Goal: Navigation & Orientation: Find specific page/section

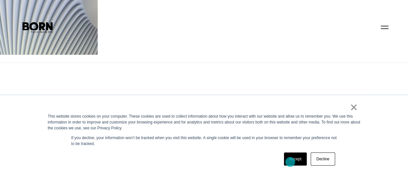
click at [290, 162] on link "Accept" at bounding box center [295, 159] width 23 height 13
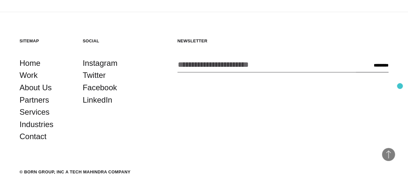
scroll to position [189, 0]
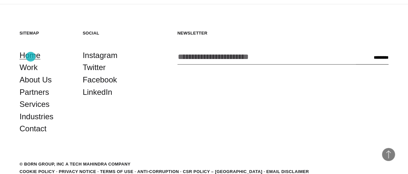
click at [31, 57] on link "Home" at bounding box center [30, 55] width 21 height 12
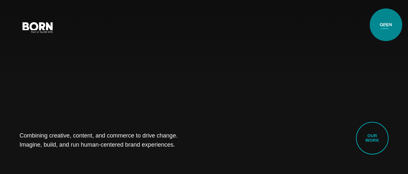
click at [386, 25] on button "Primary Menu" at bounding box center [385, 27] width 16 height 14
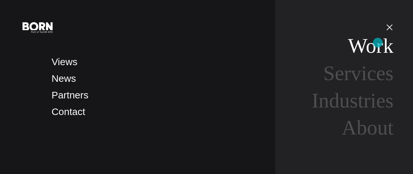
click at [378, 43] on link "Work" at bounding box center [371, 45] width 46 height 23
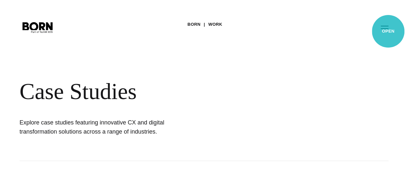
click at [389, 32] on button "Primary Menu" at bounding box center [385, 27] width 16 height 14
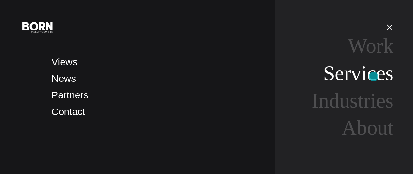
click at [374, 77] on link "Services" at bounding box center [359, 73] width 70 height 23
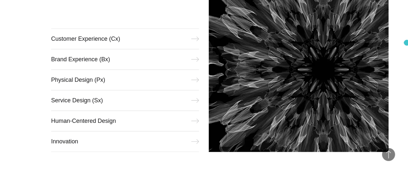
scroll to position [262, 0]
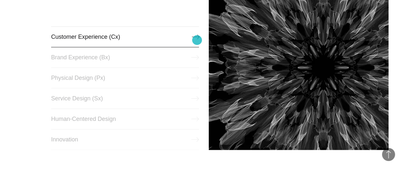
click at [197, 40] on icon at bounding box center [196, 37] width 8 height 8
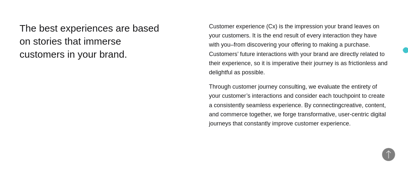
scroll to position [183, 0]
